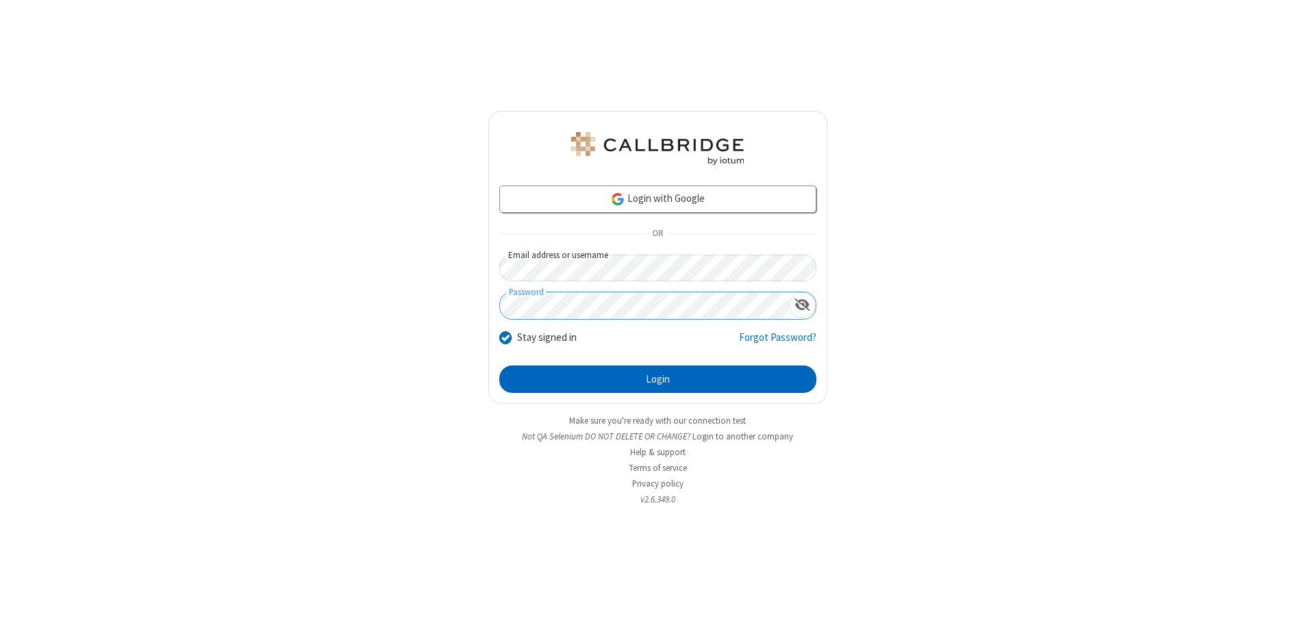
click at [657, 379] on button "Login" at bounding box center [657, 379] width 317 height 27
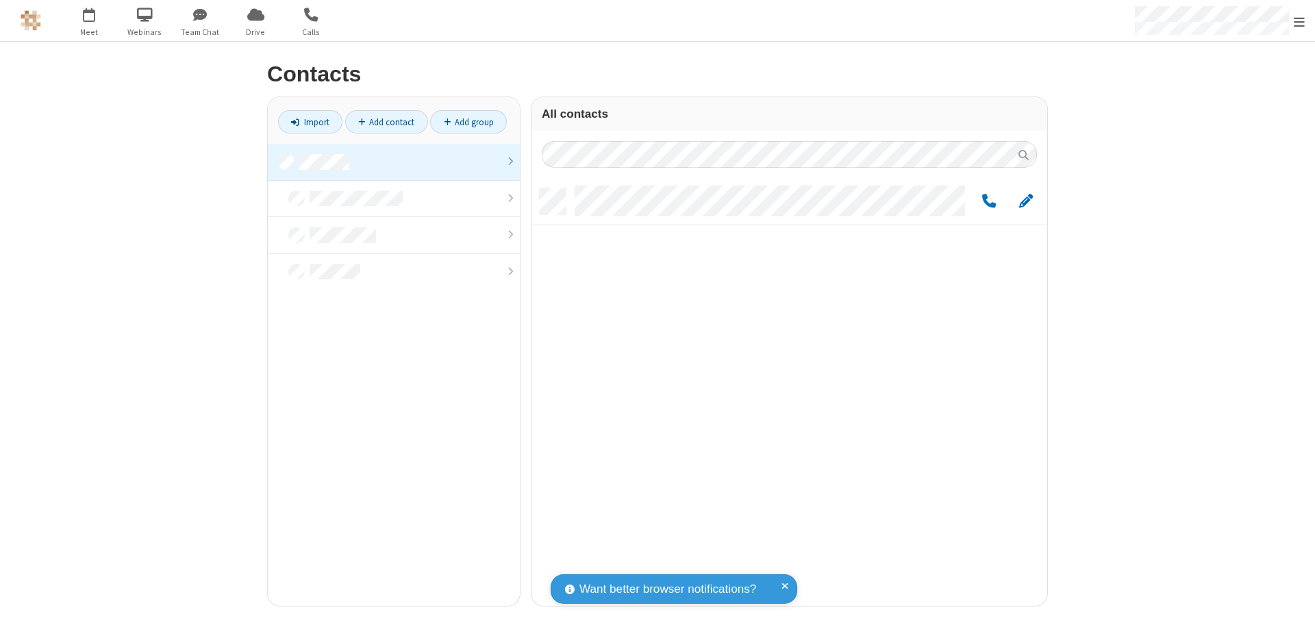
click at [1026, 201] on span "Edit" at bounding box center [1026, 201] width 14 height 17
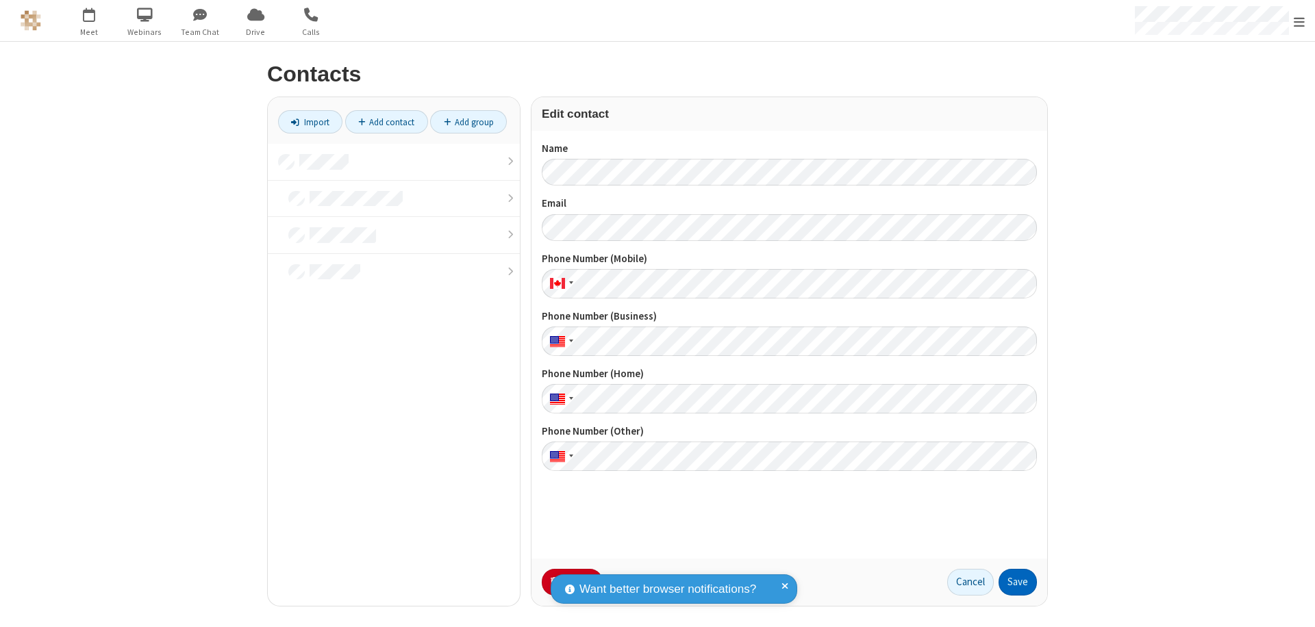
click at [1017, 582] on button "Save" at bounding box center [1017, 582] width 38 height 27
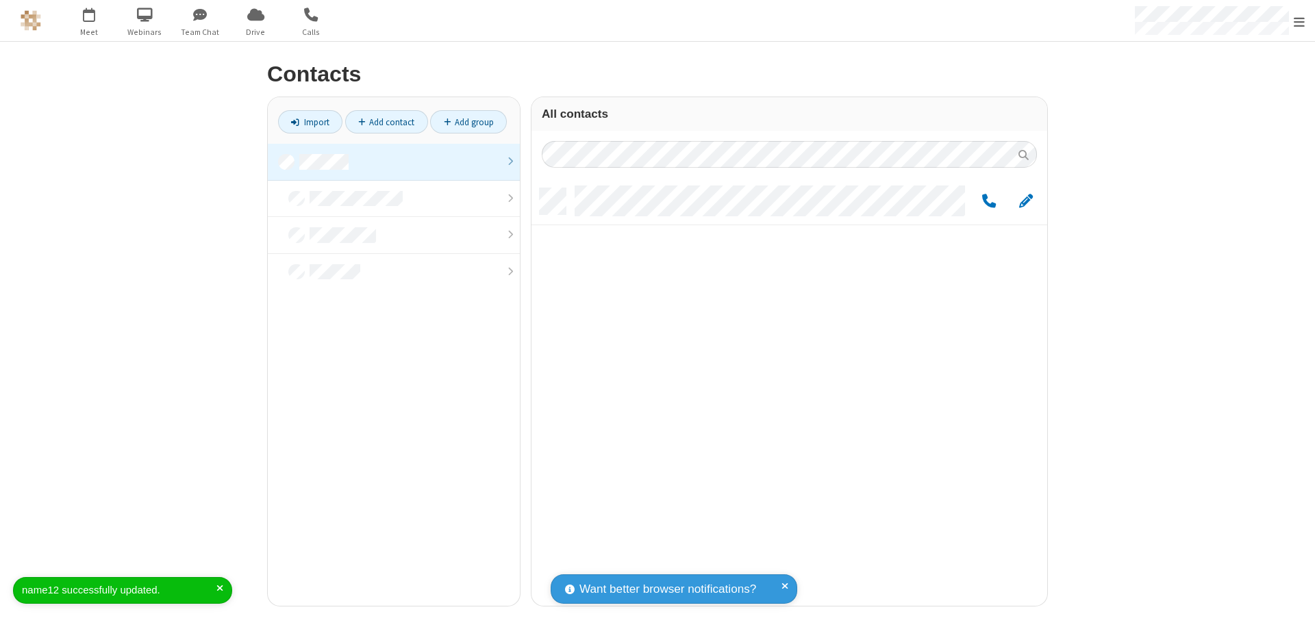
scroll to position [418, 505]
